Goal: Task Accomplishment & Management: Complete application form

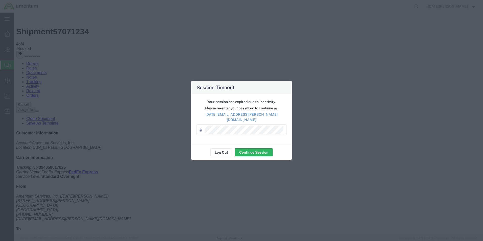
scroll to position [1, 0]
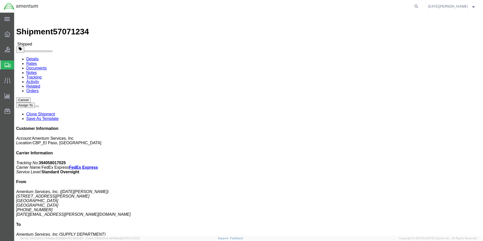
click at [0, 0] on span "Create from Template" at bounding box center [0, 0] width 0 height 0
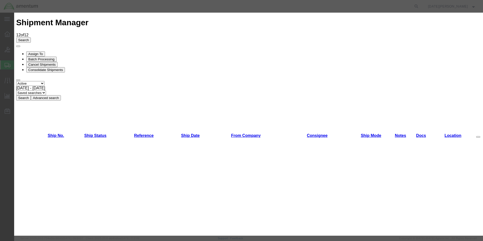
scroll to position [223, 0]
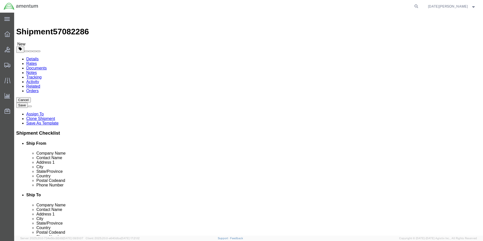
select select "49939"
select select "49921"
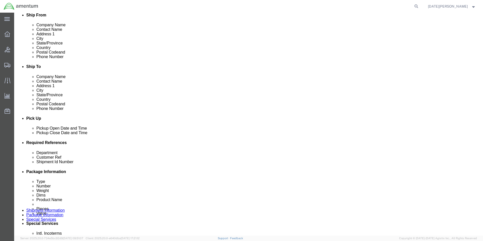
scroll to position [177, 0]
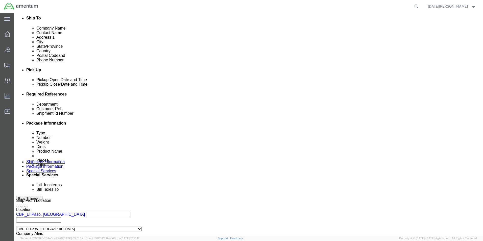
click input "text"
type input "c"
type input "CBP"
click input "text"
type input "051 FORM"
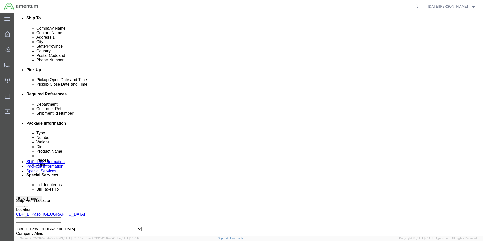
click input "051"
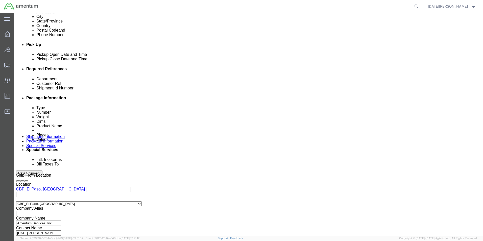
type input "051 FORM"
click button "Continue"
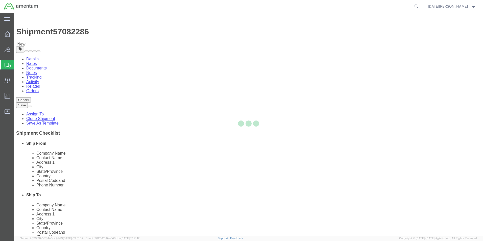
select select "YRPK"
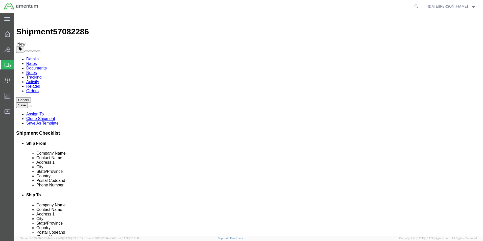
click input "text"
type input "14"
type input "11"
type input "18"
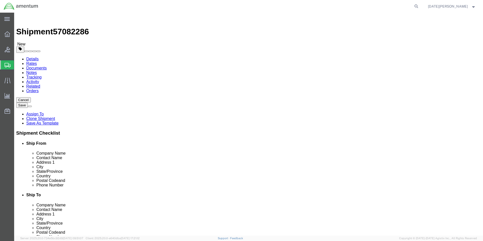
click link "Add Content"
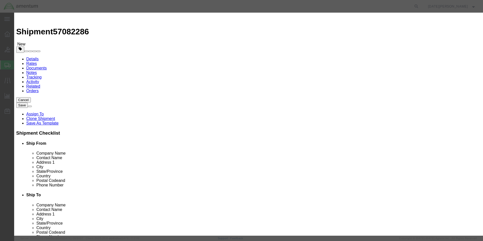
click div "Product Name Pieces 0 Select Bag Barrels 100Board Feet Bottle Box Blister Pack …"
click input "text"
type input "051 R5 FORMS"
type input "3"
type input "300"
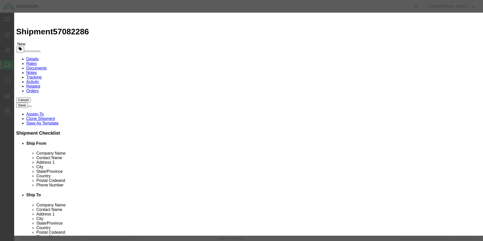
select select "USD"
click button "Save & Close"
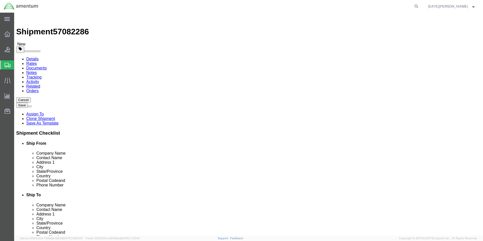
drag, startPoint x: 185, startPoint y: 208, endPoint x: 202, endPoint y: 207, distance: 17.0
click div "Please fix the following errors Ship From Location Location [GEOGRAPHIC_DATA], …"
click button "Rate Shipment"
